Goal: Check status: Check status

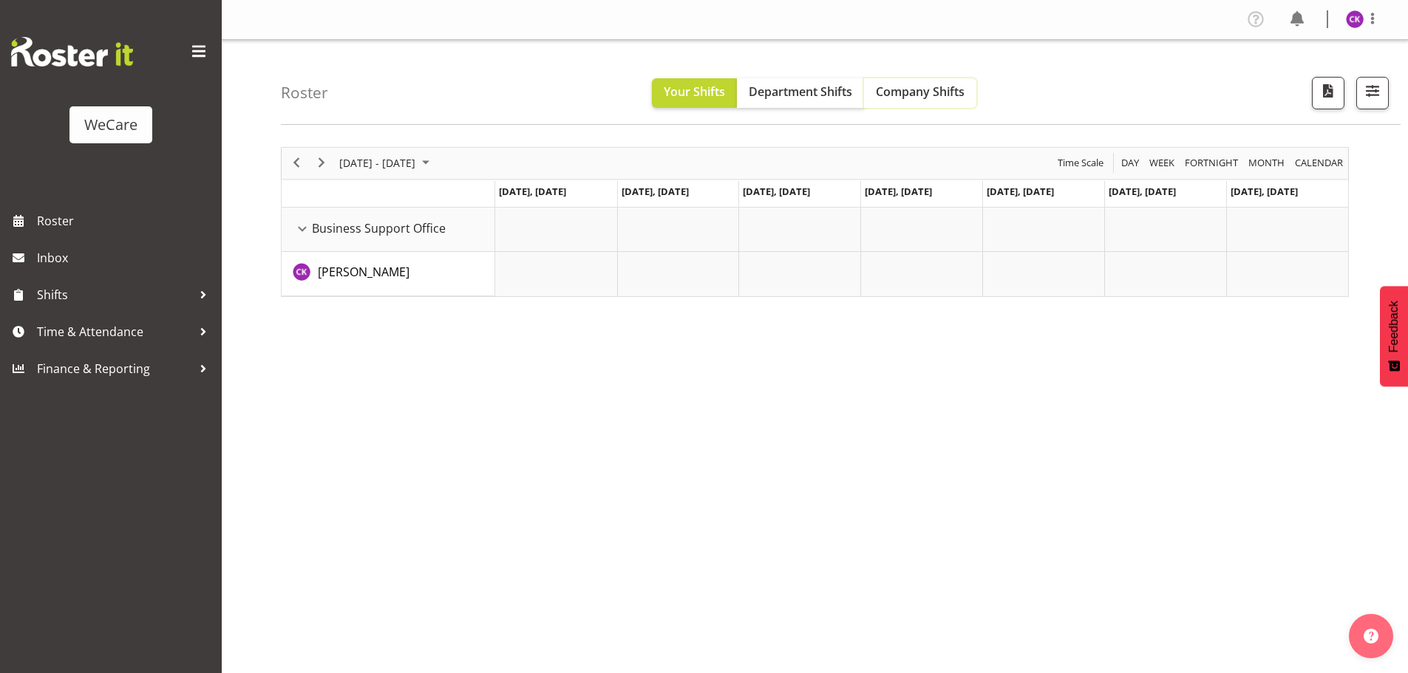
click at [904, 106] on button "Company Shifts" at bounding box center [920, 93] width 112 height 30
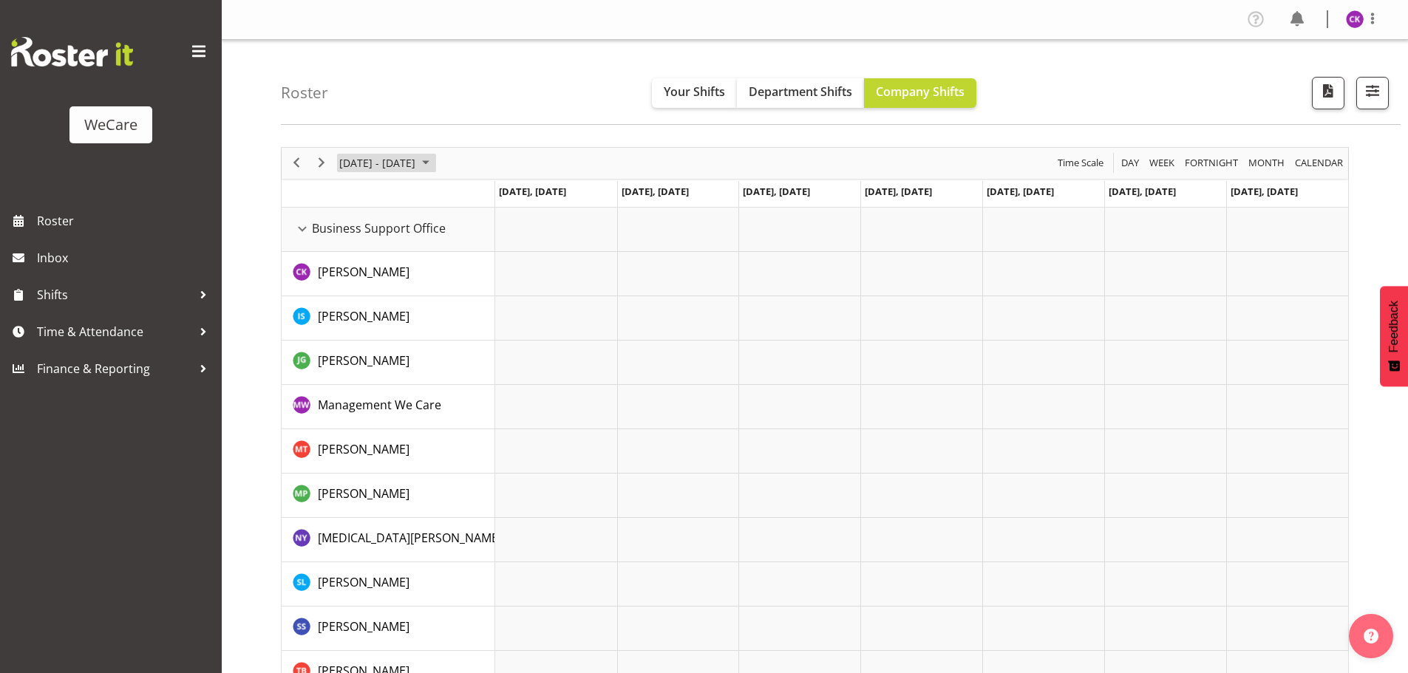
click at [397, 168] on span "[DATE] - [DATE]" at bounding box center [377, 163] width 79 height 18
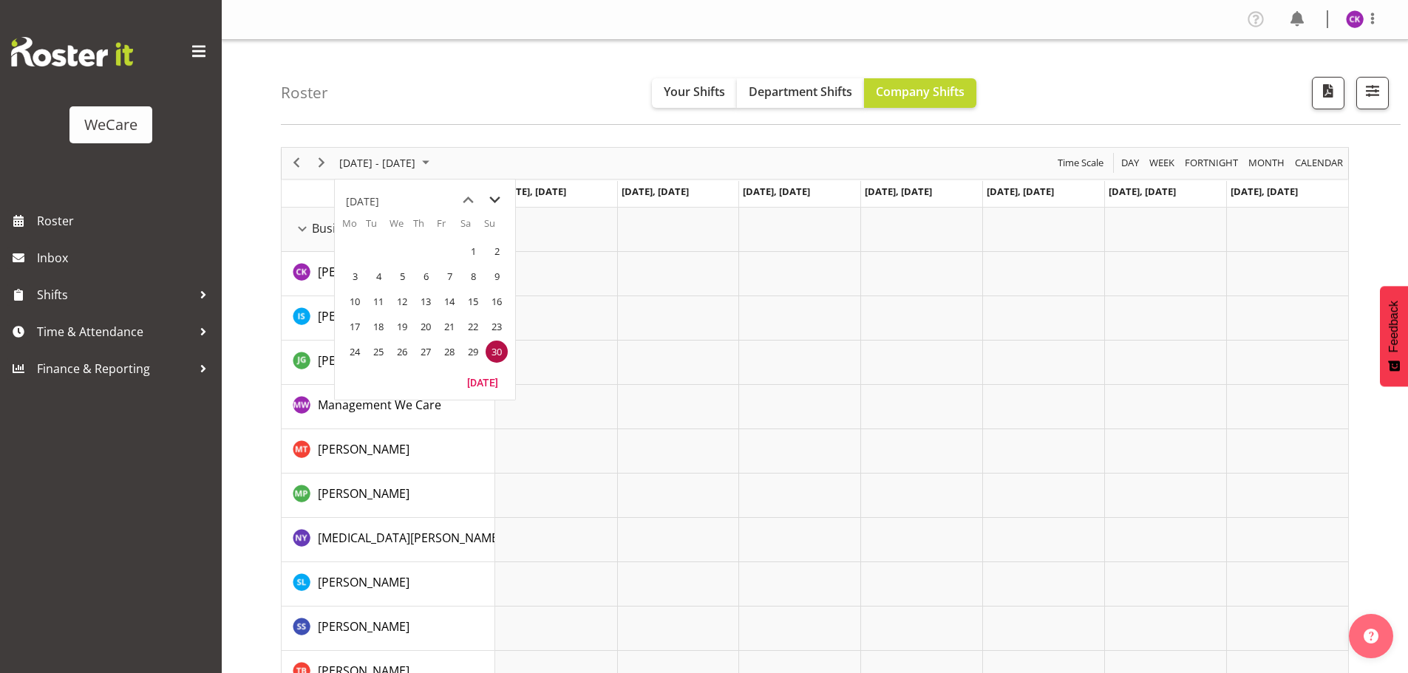
click at [497, 203] on span "next month" at bounding box center [495, 200] width 26 height 27
click at [499, 197] on span "next month" at bounding box center [495, 200] width 26 height 27
click at [500, 197] on span "next month" at bounding box center [495, 200] width 26 height 27
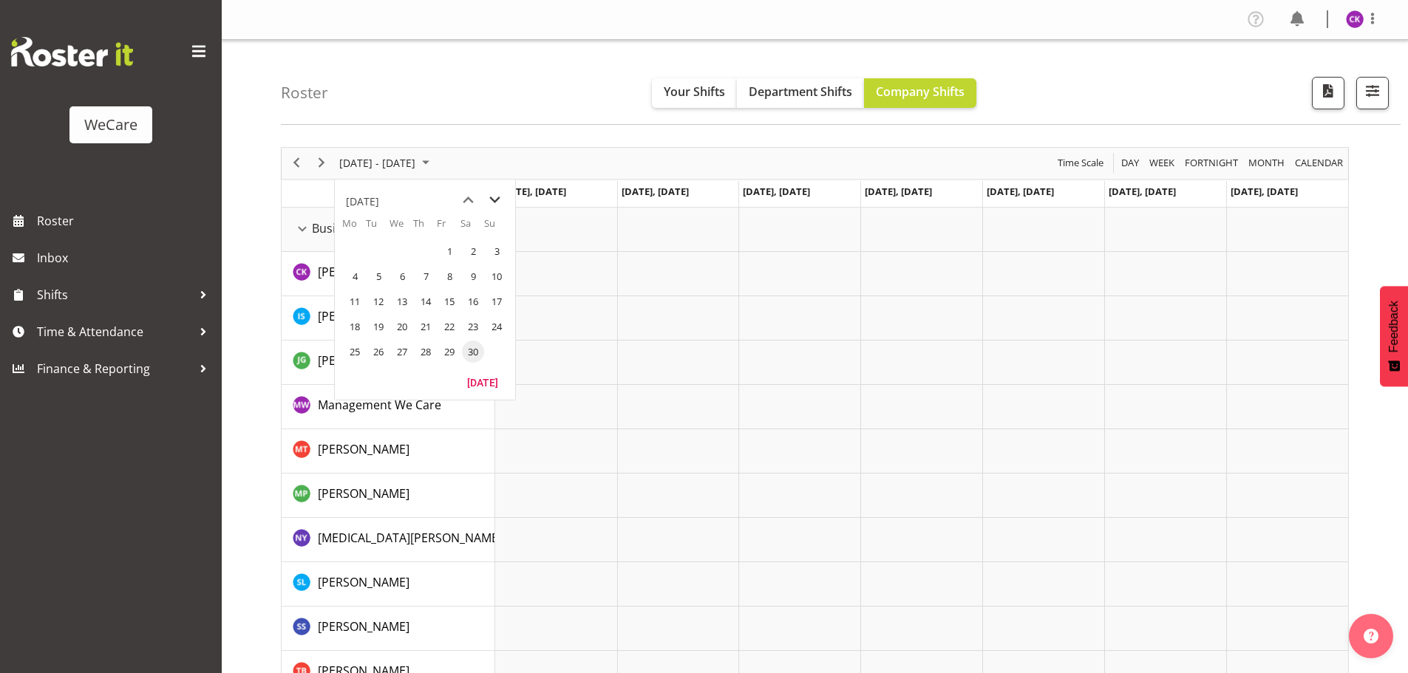
click at [500, 197] on span "next month" at bounding box center [495, 200] width 26 height 27
click at [498, 198] on span "next month" at bounding box center [495, 200] width 26 height 27
click at [495, 200] on span "next month" at bounding box center [495, 200] width 26 height 27
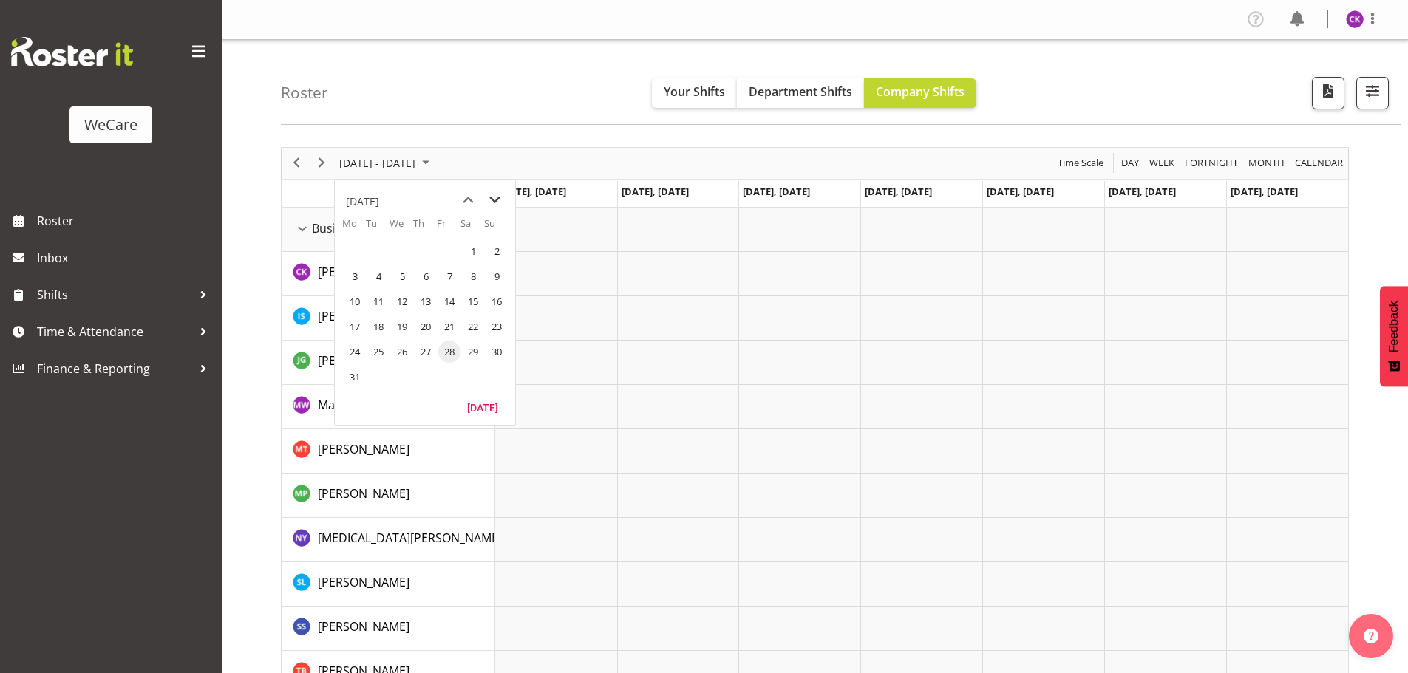
click at [495, 200] on span "next month" at bounding box center [495, 200] width 26 height 27
click at [494, 205] on span "next month" at bounding box center [495, 200] width 26 height 27
click at [491, 202] on span "next month" at bounding box center [495, 200] width 26 height 27
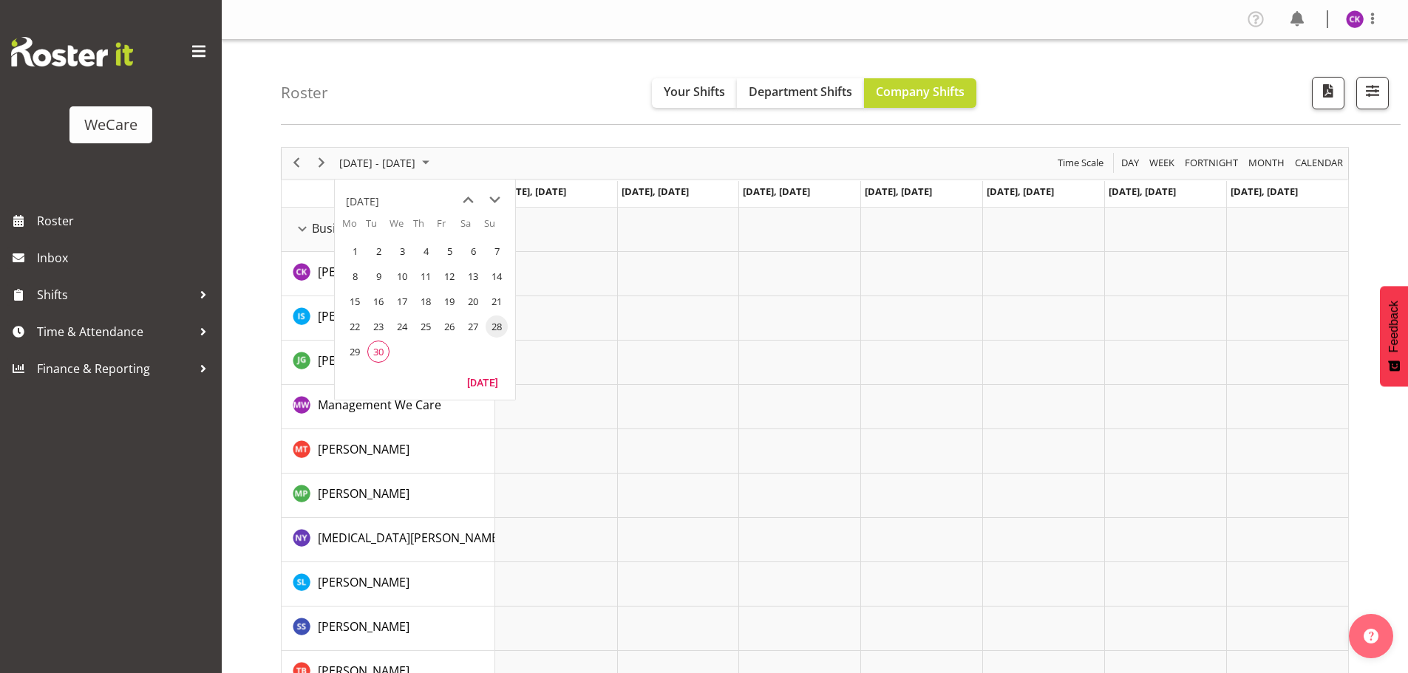
click at [381, 348] on span "30" at bounding box center [378, 352] width 22 height 22
